Goal: Task Accomplishment & Management: Complete application form

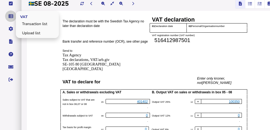
scroll to position [42, 0]
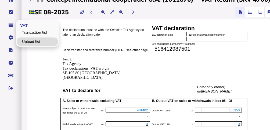
click at [24, 41] on link "Upload list" at bounding box center [37, 41] width 41 height 8
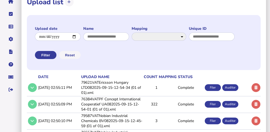
scroll to position [89, 0]
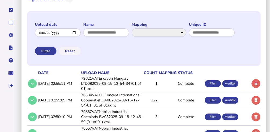
scroll to position [89, 0]
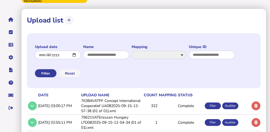
scroll to position [71, 0]
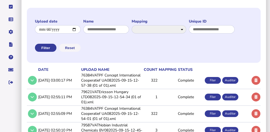
click at [105, 88] on td "76384VATPF Concept International Cooperatief UA082025-09-15-12-57-38 (01 of 01)…" at bounding box center [111, 81] width 63 height 16
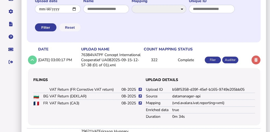
scroll to position [125, 0]
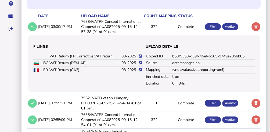
click at [142, 72] on icon at bounding box center [140, 69] width 3 height 3
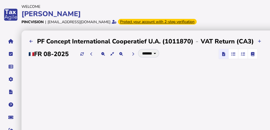
click at [241, 54] on icon "button" at bounding box center [243, 54] width 4 height 0
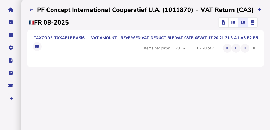
scroll to position [36, 0]
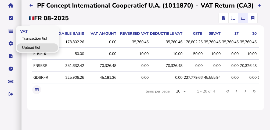
click at [27, 47] on link "Upload list" at bounding box center [37, 47] width 41 height 8
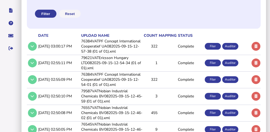
scroll to position [108, 0]
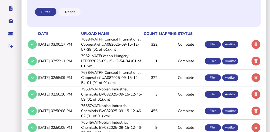
click at [136, 52] on td "76384VATPF Concept International Cooperatief UA082025-09-15-12-57-38 (01 of 01)…" at bounding box center [111, 45] width 63 height 16
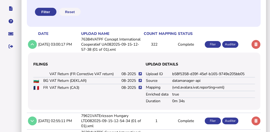
click at [140, 89] on icon at bounding box center [140, 87] width 3 height 3
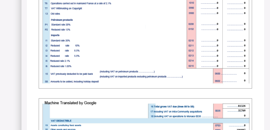
scroll to position [591, 0]
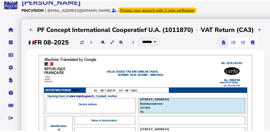
scroll to position [0, 0]
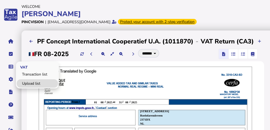
click at [34, 81] on link "Upload list" at bounding box center [37, 83] width 41 height 8
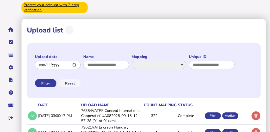
scroll to position [89, 0]
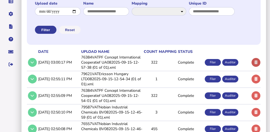
click at [256, 64] on icon at bounding box center [256, 62] width 3 height 3
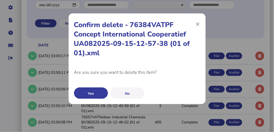
click at [101, 91] on button "Yes" at bounding box center [91, 93] width 34 height 11
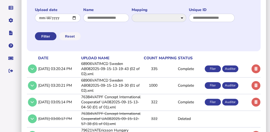
scroll to position [89, 0]
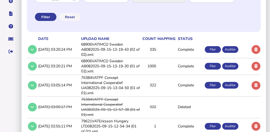
click at [115, 92] on td "76384VATPF Concept International Cooperatief UA082025-09-15-13-04-50 (01 of 01)…" at bounding box center [110, 85] width 60 height 21
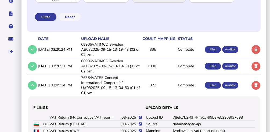
scroll to position [179, 0]
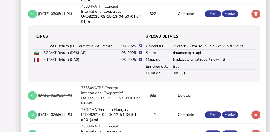
click at [139, 62] on icon at bounding box center [140, 59] width 3 height 3
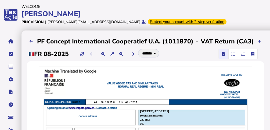
click at [242, 57] on span "button" at bounding box center [242, 54] width 9 height 10
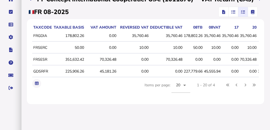
scroll to position [36, 0]
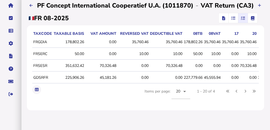
click at [225, 20] on span "button" at bounding box center [224, 18] width 8 height 10
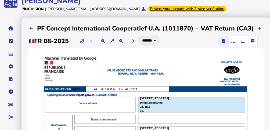
scroll to position [0, 0]
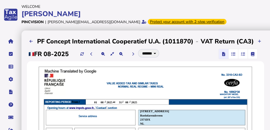
click at [232, 54] on icon "button" at bounding box center [233, 54] width 4 height 0
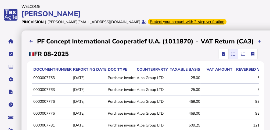
click at [91, 87] on td "2025-08-11" at bounding box center [89, 89] width 35 height 11
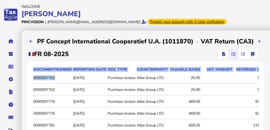
drag, startPoint x: 60, startPoint y: 80, endPoint x: 30, endPoint y: 80, distance: 29.8
click at [36, 80] on td "0000007763" at bounding box center [52, 77] width 40 height 11
click at [34, 78] on td "0000007763" at bounding box center [52, 77] width 40 height 11
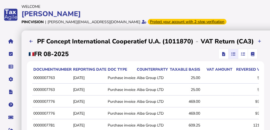
click at [35, 78] on td "0000007763" at bounding box center [52, 77] width 40 height 11
drag, startPoint x: 34, startPoint y: 78, endPoint x: 57, endPoint y: 79, distance: 23.1
click at [57, 79] on td "0000007763" at bounding box center [52, 77] width 40 height 11
copy td "0000007763"
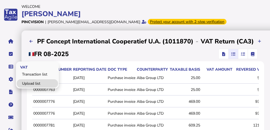
click at [29, 81] on link "Upload list" at bounding box center [37, 83] width 41 height 8
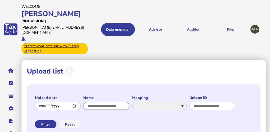
click at [110, 102] on input "input" at bounding box center [106, 106] width 46 height 8
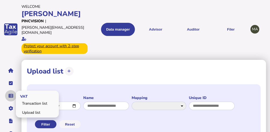
click at [12, 96] on icon "navigate application pages" at bounding box center [11, 96] width 5 height 0
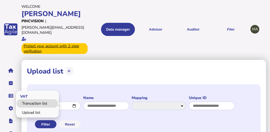
click at [30, 99] on link "Transaction list" at bounding box center [37, 103] width 41 height 8
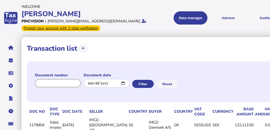
click at [69, 87] on input "input" at bounding box center [58, 83] width 46 height 8
paste input "**********"
type input "**********"
click at [145, 87] on button "Filter" at bounding box center [143, 84] width 22 height 8
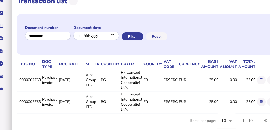
scroll to position [54, 46]
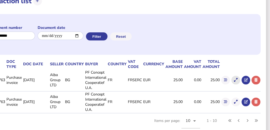
click at [236, 76] on button at bounding box center [235, 80] width 9 height 9
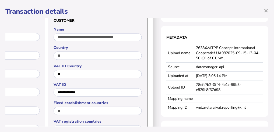
scroll to position [125, 74]
click at [242, 53] on td "76384VATPF Concept International Cooperatief UA082025-09-15-13-04-50 (01 of 01)…" at bounding box center [228, 53] width 69 height 19
click at [196, 48] on td "76384VATPF Concept International Cooperatief UA082025-09-15-13-04-50 (01 of 01)…" at bounding box center [228, 53] width 69 height 19
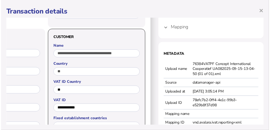
scroll to position [89, 74]
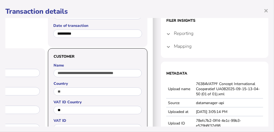
click at [265, 10] on span "×" at bounding box center [266, 10] width 5 height 10
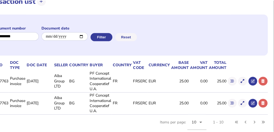
scroll to position [0, 0]
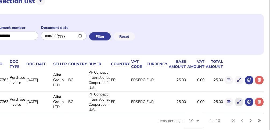
click at [239, 100] on icon at bounding box center [238, 101] width 3 height 3
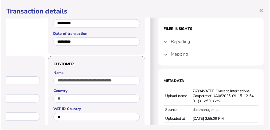
scroll to position [89, 76]
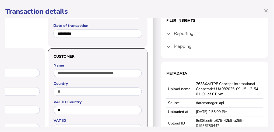
click at [225, 92] on td "76384VATPF Concept International Cooperatief UA082025-09-15-12-54-01 (01 of 01)…" at bounding box center [228, 89] width 69 height 19
click at [265, 9] on span "×" at bounding box center [266, 10] width 5 height 10
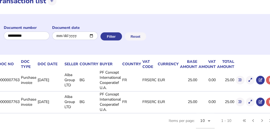
scroll to position [54, 0]
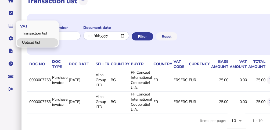
click at [30, 38] on link "Upload list" at bounding box center [37, 42] width 41 height 8
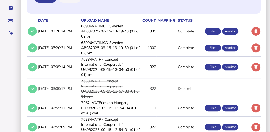
scroll to position [161, 0]
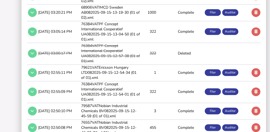
click at [115, 91] on td "76384VATPF Concept International Cooperatief UA082025-09-15-12-54-01 (01 of 01)…" at bounding box center [110, 91] width 60 height 21
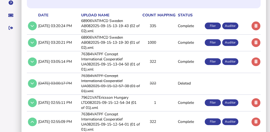
scroll to position [125, 0]
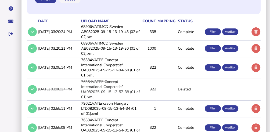
click at [136, 76] on td "76384VATPF Concept International Cooperatief UA082025-09-15-13-04-50 (01 of 01)…" at bounding box center [110, 67] width 60 height 21
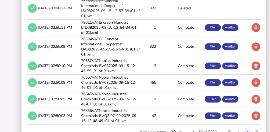
scroll to position [280, 0]
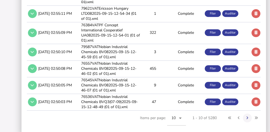
click at [121, 34] on td "76384VATPF Concept International Cooperatief UA082025-09-15-12-54-01 (01 of 01)…" at bounding box center [110, 32] width 60 height 21
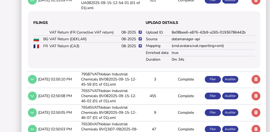
scroll to position [227, 0]
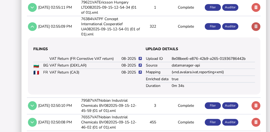
click at [256, 26] on button at bounding box center [256, 26] width 9 height 9
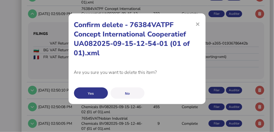
click at [88, 92] on button "Yes" at bounding box center [91, 93] width 34 height 11
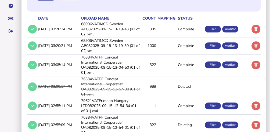
scroll to position [131, 0]
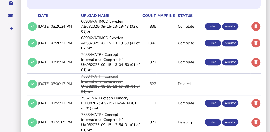
click at [99, 30] on td "68906VATIMCD Sweden AB082025-09-15-13-19-43 (02 of 02).xml" at bounding box center [110, 27] width 60 height 16
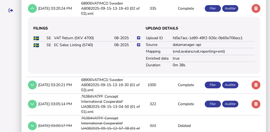
click at [114, 111] on td "76384VATPF Concept International Cooperatief UA082025-09-15-13-04-50 (01 of 01)…" at bounding box center [110, 104] width 60 height 21
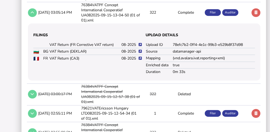
scroll to position [202, 0]
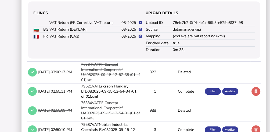
click at [140, 38] on icon at bounding box center [140, 36] width 3 height 3
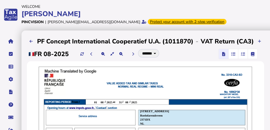
click at [239, 54] on span "button" at bounding box center [242, 54] width 9 height 10
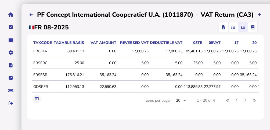
scroll to position [18, 0]
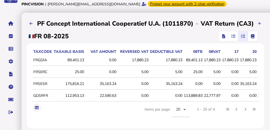
click at [222, 36] on icon "button" at bounding box center [223, 36] width 3 height 0
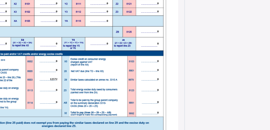
scroll to position [788, 86]
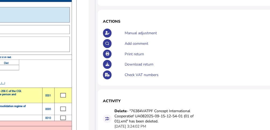
scroll to position [89, 176]
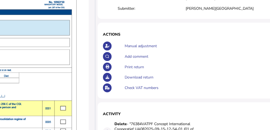
click at [132, 45] on div "Manual adjustment" at bounding box center [225, 46] width 204 height 10
select select "**********"
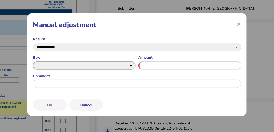
click at [83, 64] on select "** ** ** ** ** ** ** ** ** ** ** ** ** ** ** ** ** ** ** **** ***** **** ***** …" at bounding box center [84, 66] width 103 height 8
select select "******"
click at [33, 62] on select "** ** ** ** ** ** ** ** ** ** ** ** ** ** ** ** ** ** ** **** ***** **** ***** …" at bounding box center [84, 66] width 103 height 8
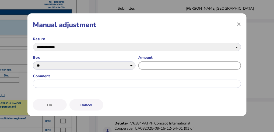
click at [157, 66] on input "input" at bounding box center [189, 66] width 103 height 8
type input "*"
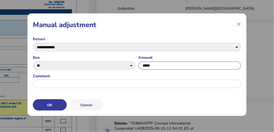
type input "*****"
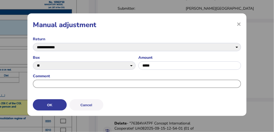
click at [89, 83] on input "input" at bounding box center [137, 84] width 208 height 8
type input "******"
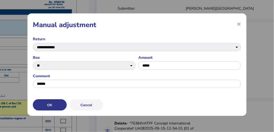
click at [60, 108] on button "OK" at bounding box center [50, 104] width 34 height 11
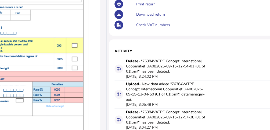
scroll to position [121, 164]
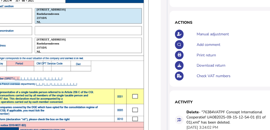
scroll to position [59, 103]
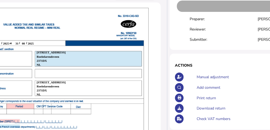
select select "**********"
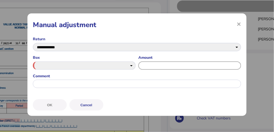
click at [151, 68] on input "input" at bounding box center [189, 66] width 103 height 8
type input "*****"
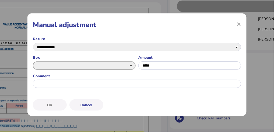
click at [115, 63] on select "** ** ** ** ** ** ** ** ** ** ** ** ** ** ** ** ** ** ** **** ***** **** ***** …" at bounding box center [84, 66] width 103 height 8
select select "******"
click at [33, 62] on select "** ** ** ** ** ** ** ** ** ** ** ** ** ** ** ** ** ** ** **** ***** **** ***** …" at bounding box center [84, 66] width 103 height 8
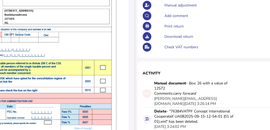
click at [174, 5] on div "Manual adjustment" at bounding box center [265, 5] width 204 height 10
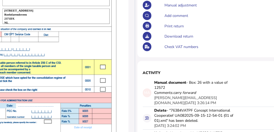
select select "**********"
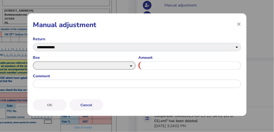
click at [95, 67] on select "** ** ** ** ** ** ** ** ** ** ** ** ** ** ** ** ** ** ** **** ***** **** ***** …" at bounding box center [84, 66] width 103 height 8
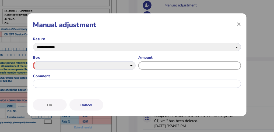
click at [153, 68] on input "input" at bounding box center [189, 66] width 103 height 8
type input "******"
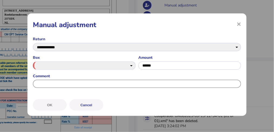
click at [113, 85] on input "input" at bounding box center [137, 84] width 208 height 8
type input "********"
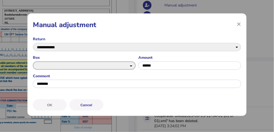
click at [113, 67] on select "** ** ** ** ** ** ** ** ** ** ** ** ** ** ** ** ** ** ** **** ***** **** ***** …" at bounding box center [84, 66] width 103 height 8
click at [78, 66] on select "** ** ** ** ** ** ** ** ** ** ** ** ** ** ** ** ** ** ** **** ***** **** ***** …" at bounding box center [84, 66] width 103 height 8
select select "******"
click at [33, 62] on select "** ** ** ** ** ** ** ** ** ** ** ** ** ** ** ** ** ** ** **** ***** **** ***** …" at bounding box center [84, 66] width 103 height 8
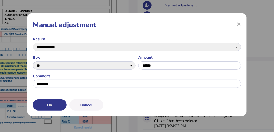
click at [48, 105] on button "OK" at bounding box center [50, 104] width 34 height 11
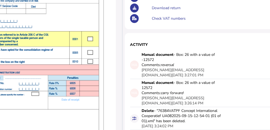
scroll to position [112, 148]
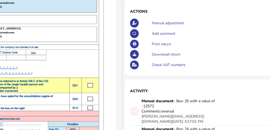
click at [156, 43] on div "Print return" at bounding box center [252, 44] width 204 height 10
